Goal: Book appointment/travel/reservation

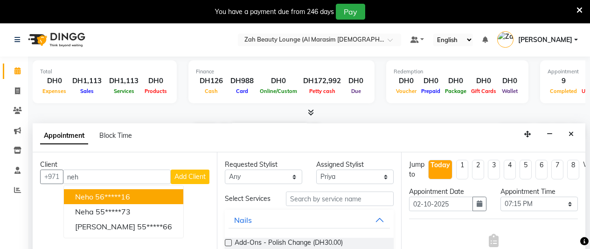
select select "38549"
select select "1155"
select select "tentative"
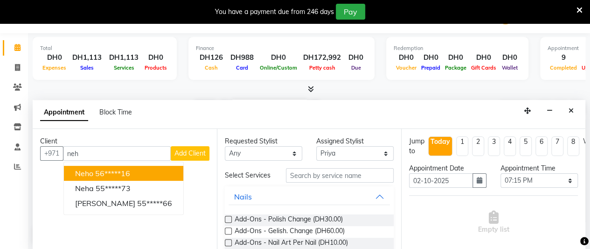
scroll to position [554, 0]
drag, startPoint x: 114, startPoint y: 151, endPoint x: 114, endPoint y: 158, distance: 7.5
click at [114, 158] on input "neh" at bounding box center [117, 153] width 108 height 14
click at [109, 154] on input "neh" at bounding box center [117, 153] width 108 height 14
type input "n"
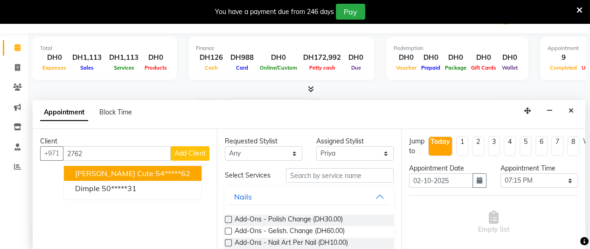
click at [155, 170] on ngb-highlight "54*****62" at bounding box center [172, 172] width 35 height 9
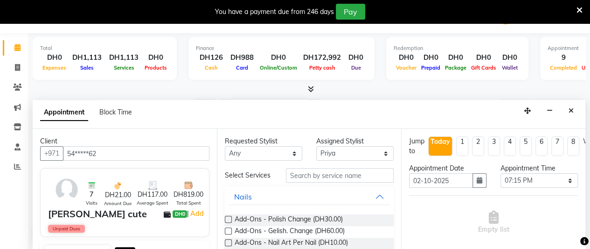
type input "54*****62"
click at [339, 151] on select "Select [PERSON_NAME] Manager [PERSON_NAME] Priya Reshma Sabirna [PERSON_NAME]" at bounding box center [354, 153] width 77 height 14
select select "38550"
click at [316, 146] on select "Select [PERSON_NAME] Manager [PERSON_NAME] Priya Reshma Sabirna [PERSON_NAME]" at bounding box center [354, 153] width 77 height 14
click at [332, 232] on span "Add-Ons - Gelish. Change (DH60.00)" at bounding box center [290, 232] width 110 height 12
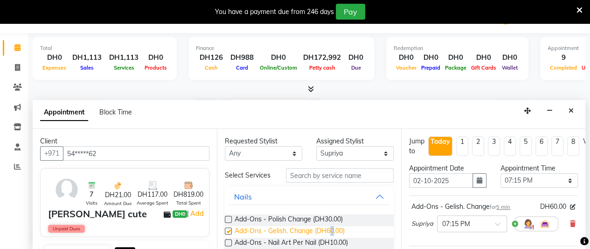
checkbox input "false"
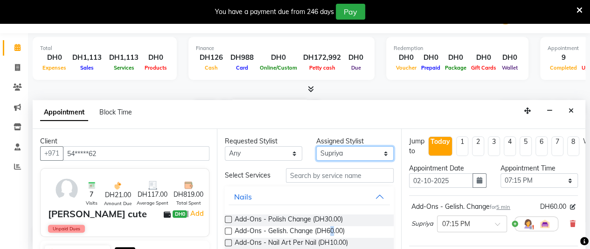
click at [352, 155] on select "Select [PERSON_NAME] Manager [PERSON_NAME] Priya Reshma Sabirna [PERSON_NAME]" at bounding box center [354, 153] width 77 height 14
select select "38553"
click at [316, 146] on select "Select [PERSON_NAME] Manager [PERSON_NAME] Priya Reshma Sabirna [PERSON_NAME]" at bounding box center [354, 153] width 77 height 14
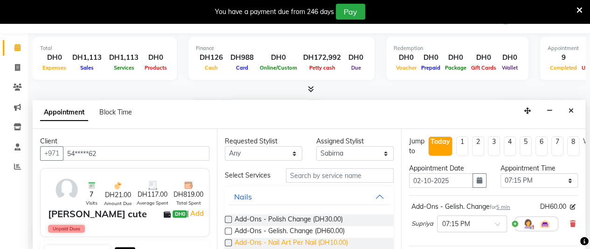
click at [337, 246] on span "Add-Ons - Nail Art Per Nail (DH10.00)" at bounding box center [291, 243] width 113 height 12
checkbox input "false"
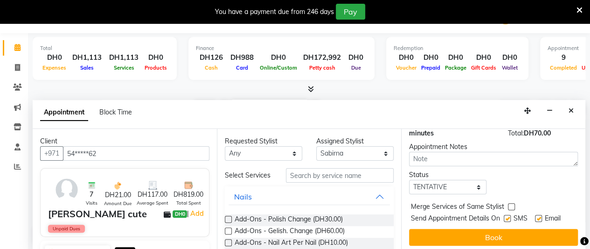
scroll to position [194, 0]
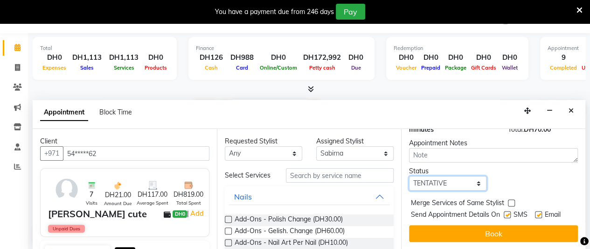
click at [444, 176] on select "Select TENTATIVE CONFIRM CHECK-IN UPCOMING" at bounding box center [447, 183] width 77 height 14
select select "confirm booking"
click at [409, 176] on select "Select TENTATIVE CONFIRM CHECK-IN UPCOMING" at bounding box center [447, 183] width 77 height 14
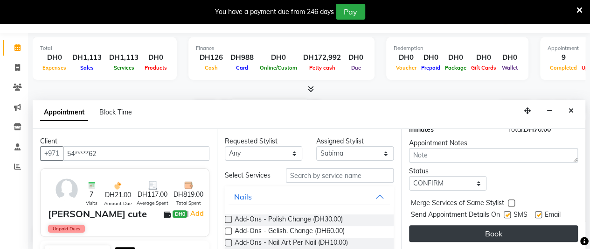
click at [441, 226] on button "Book" at bounding box center [493, 233] width 169 height 17
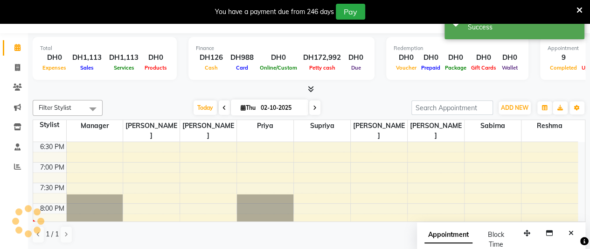
scroll to position [0, 0]
